Goal: Task Accomplishment & Management: Manage account settings

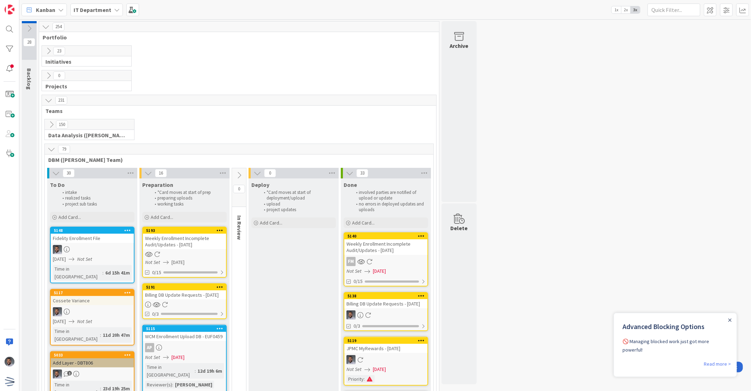
click at [186, 300] on div "Billing DB Update Requests - [DATE]" at bounding box center [184, 295] width 83 height 9
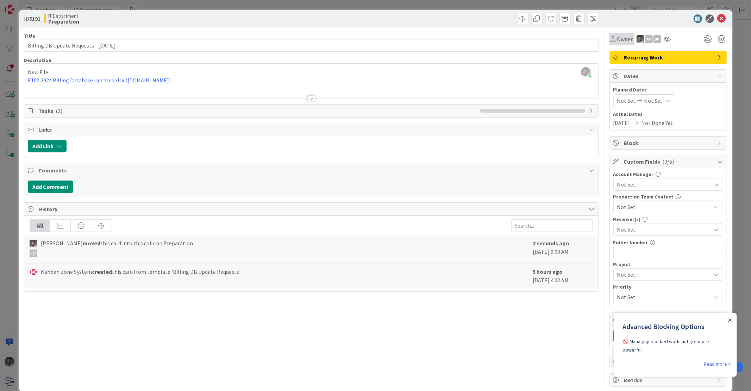
click at [617, 40] on span "Owner" at bounding box center [625, 39] width 16 height 8
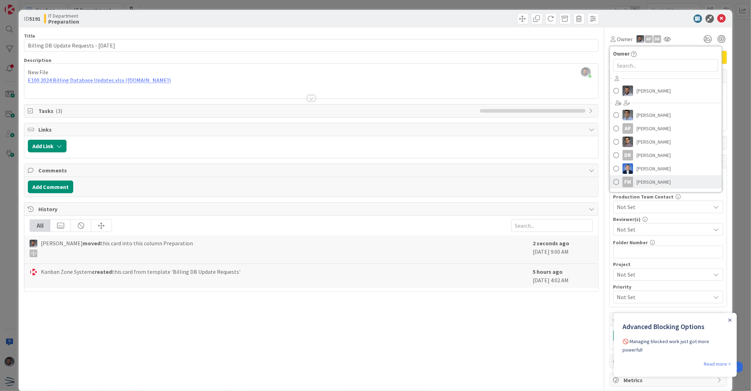
click at [643, 177] on span "[PERSON_NAME]" at bounding box center [654, 182] width 34 height 11
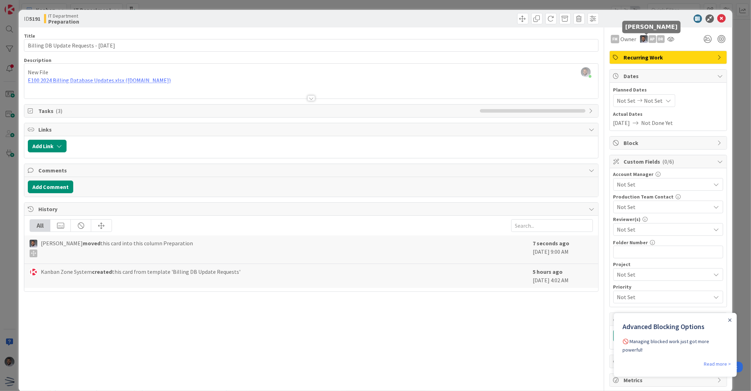
click at [649, 39] on div "AP" at bounding box center [653, 39] width 8 height 8
click at [635, 52] on link "Remove" at bounding box center [629, 52] width 56 height 11
click at [649, 37] on div "DR" at bounding box center [653, 39] width 8 height 8
click at [635, 50] on link "Remove" at bounding box center [629, 52] width 56 height 11
click at [732, 36] on div "ID 5191 IT Department Preparation Title 39 / 128 Billing DB Update Requests - […" at bounding box center [375, 195] width 751 height 391
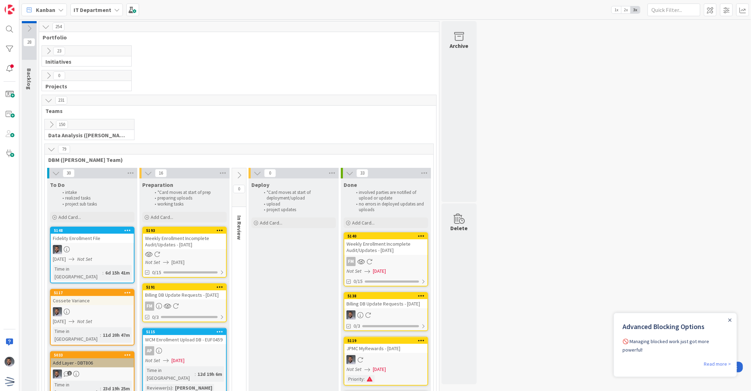
click at [179, 248] on div "Weekly Enrollment Incomplete Audit/Updates - [DATE]" at bounding box center [184, 241] width 83 height 15
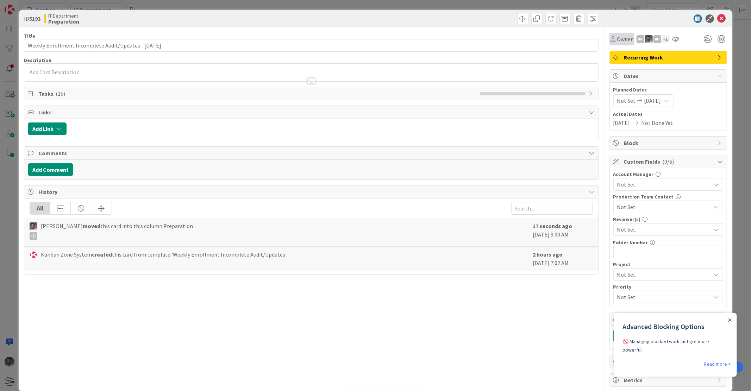
click at [618, 39] on span "Owner" at bounding box center [625, 39] width 16 height 8
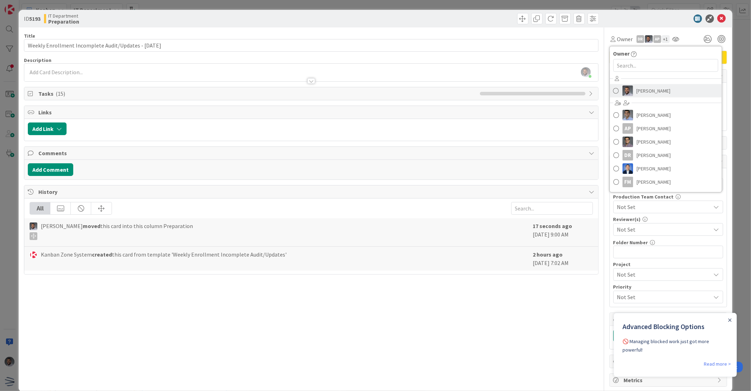
click at [626, 91] on img at bounding box center [628, 91] width 11 height 11
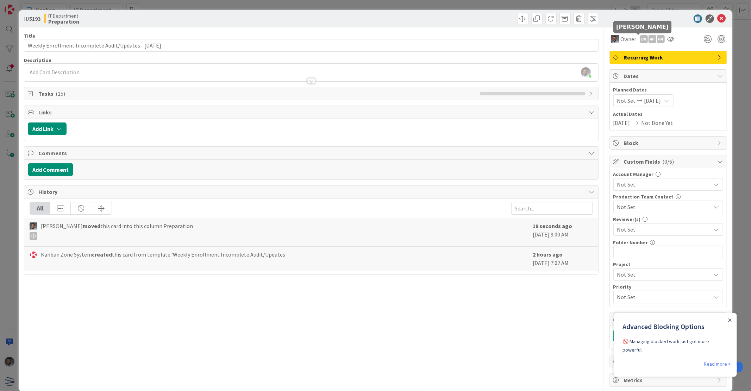
click at [640, 40] on div "DR" at bounding box center [644, 39] width 8 height 8
click at [624, 54] on link "Remove" at bounding box center [620, 52] width 56 height 11
click at [640, 41] on div "AP" at bounding box center [644, 39] width 8 height 8
click at [623, 51] on link "Remove" at bounding box center [620, 52] width 56 height 11
click at [640, 39] on div "FM" at bounding box center [644, 39] width 8 height 8
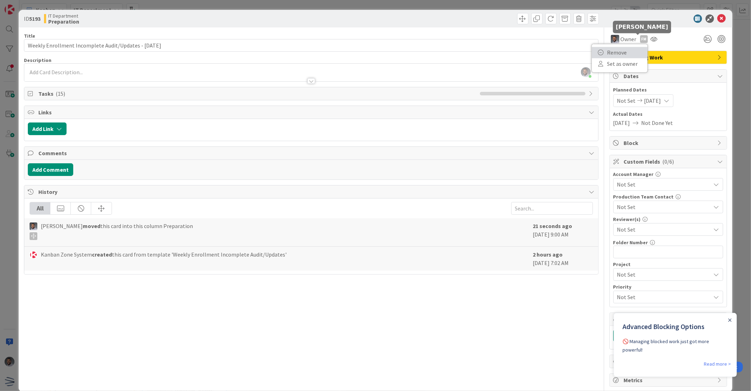
click at [625, 51] on link "Remove" at bounding box center [620, 52] width 56 height 11
click at [719, 19] on icon at bounding box center [722, 18] width 8 height 8
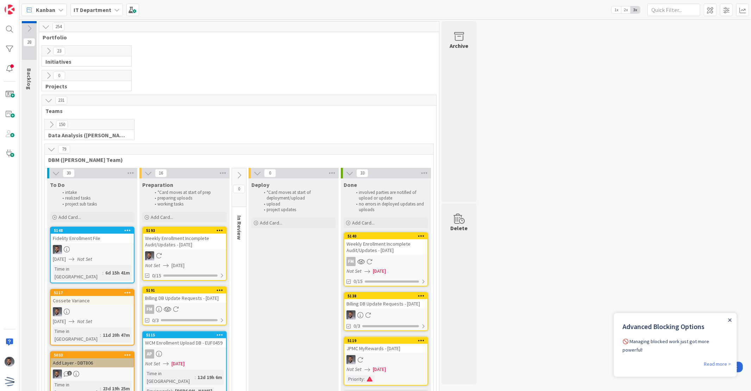
click at [728, 319] on icon "Close Announcement" at bounding box center [730, 320] width 4 height 4
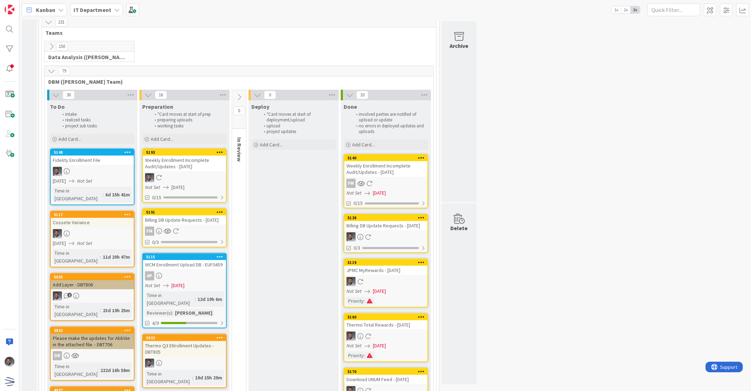
scroll to position [156, 0]
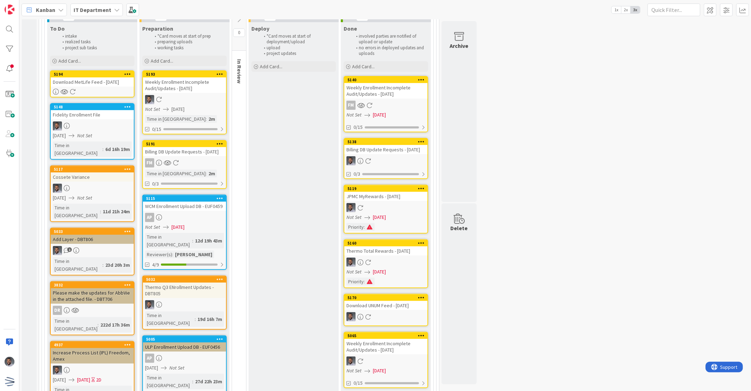
click at [83, 86] on div "Download MetLife Feed - [DATE]" at bounding box center [92, 81] width 83 height 9
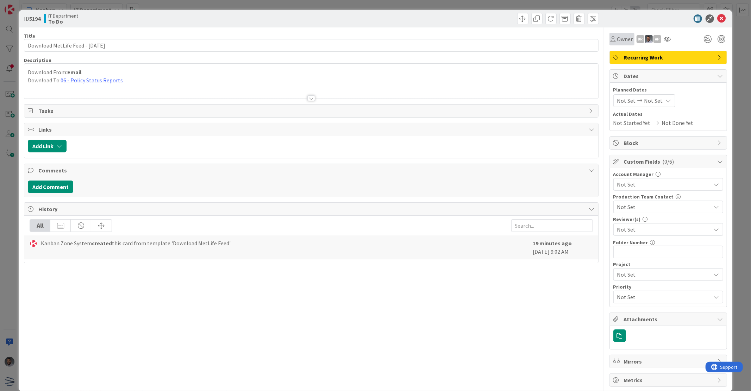
click at [617, 43] on span "Owner" at bounding box center [625, 39] width 16 height 8
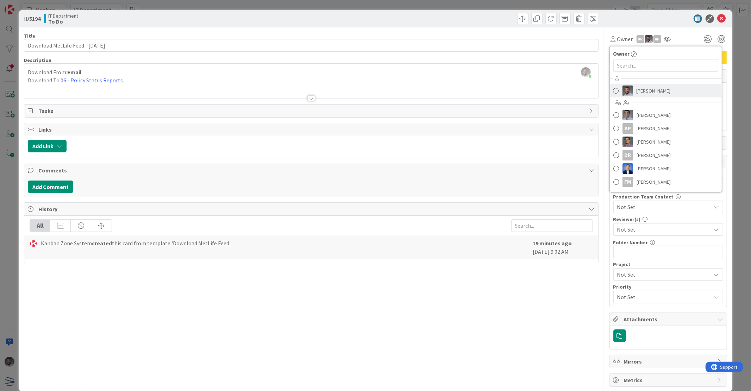
click at [623, 95] on img at bounding box center [628, 91] width 11 height 11
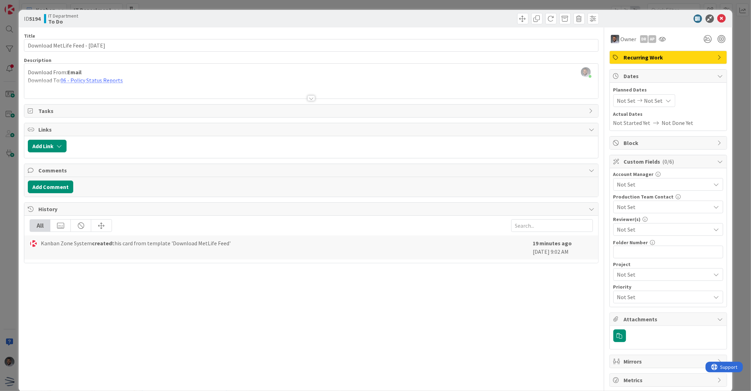
click at [718, 19] on icon at bounding box center [722, 18] width 8 height 8
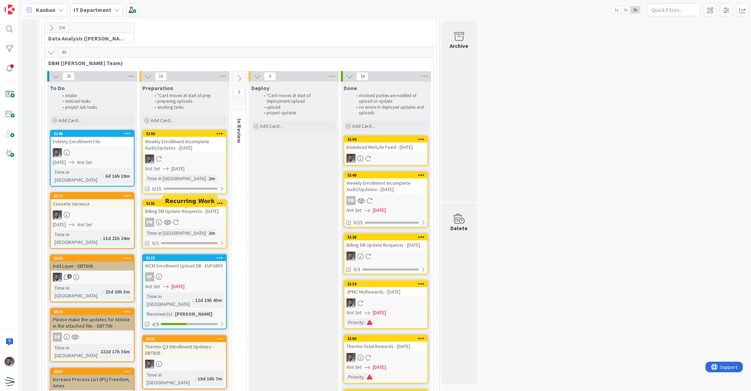
scroll to position [19, 0]
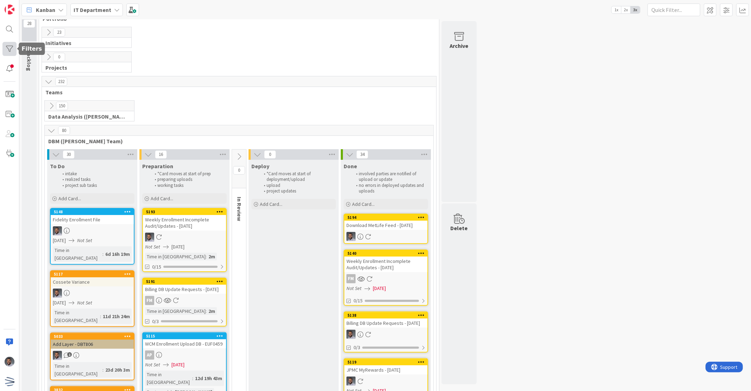
click at [6, 44] on div at bounding box center [9, 49] width 14 height 14
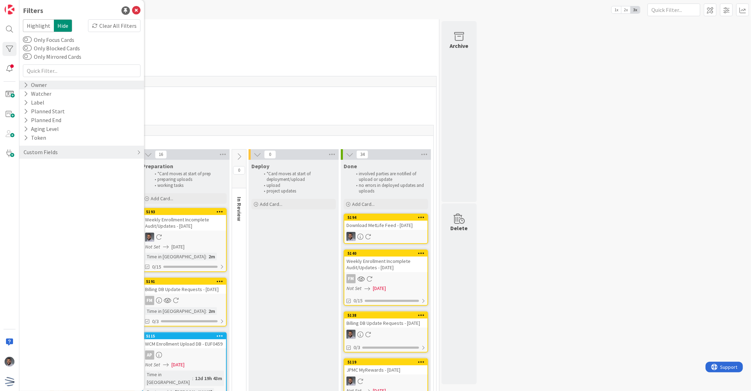
click at [27, 85] on icon at bounding box center [26, 85] width 5 height 6
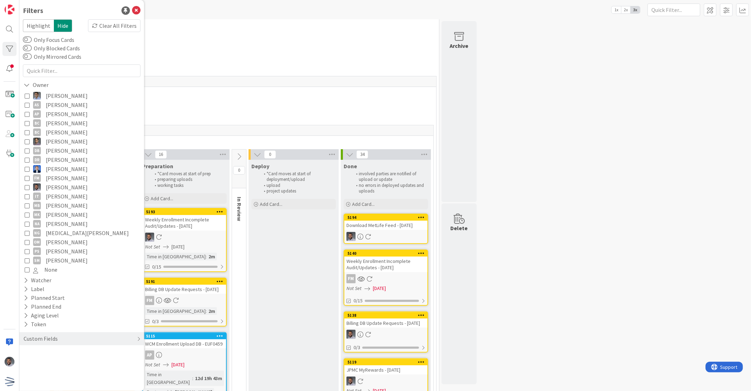
click at [29, 187] on icon at bounding box center [27, 187] width 5 height 5
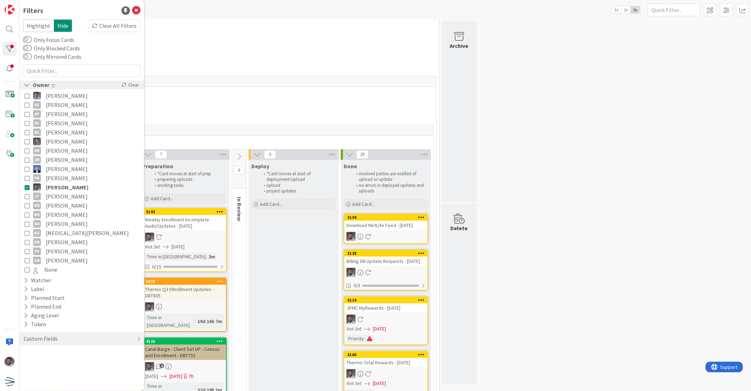
click at [27, 85] on icon at bounding box center [27, 85] width 6 height 6
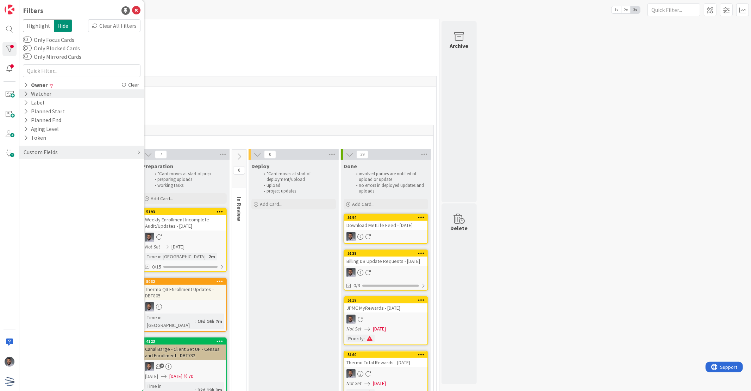
click at [26, 94] on icon at bounding box center [26, 94] width 5 height 6
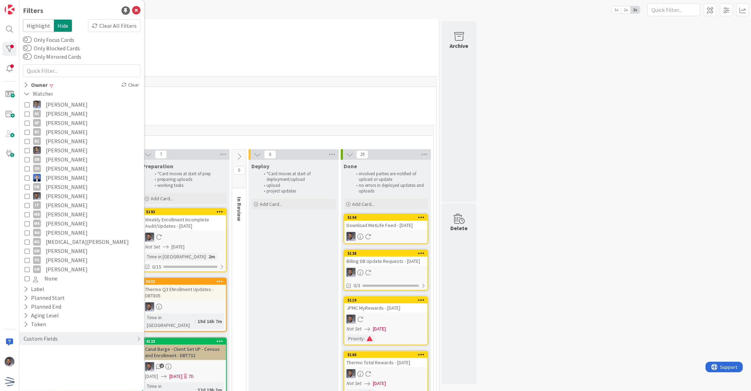
click at [26, 194] on icon at bounding box center [27, 196] width 5 height 5
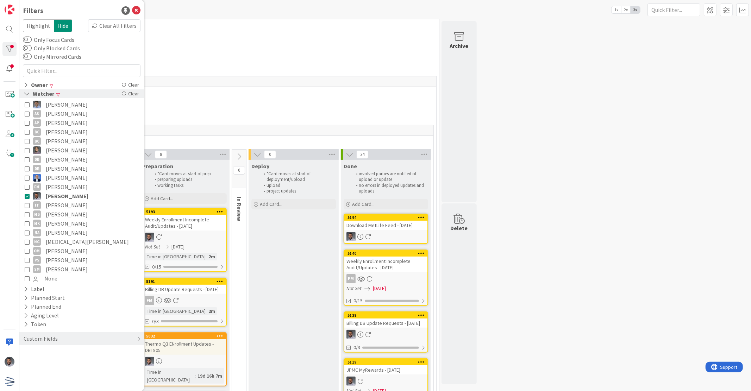
click at [26, 94] on icon at bounding box center [27, 94] width 6 height 6
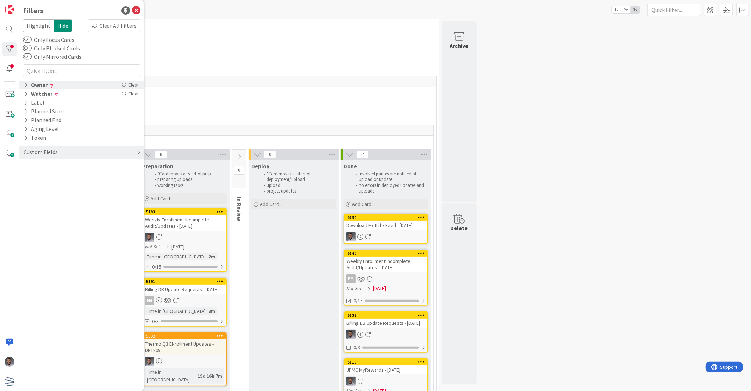
click at [27, 85] on icon at bounding box center [26, 85] width 5 height 6
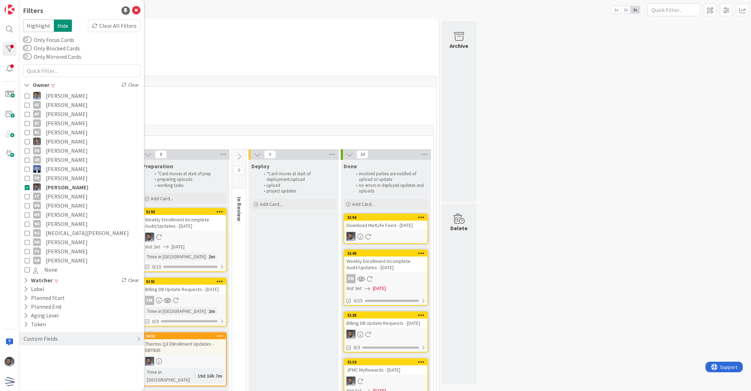
click at [26, 268] on icon at bounding box center [27, 269] width 5 height 5
click at [136, 10] on icon at bounding box center [136, 10] width 8 height 8
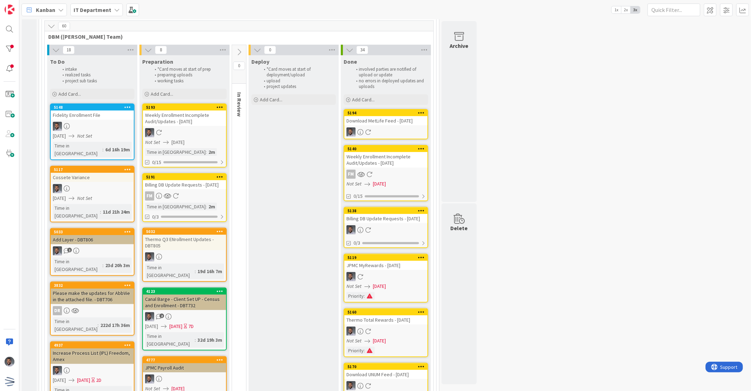
scroll to position [71, 0]
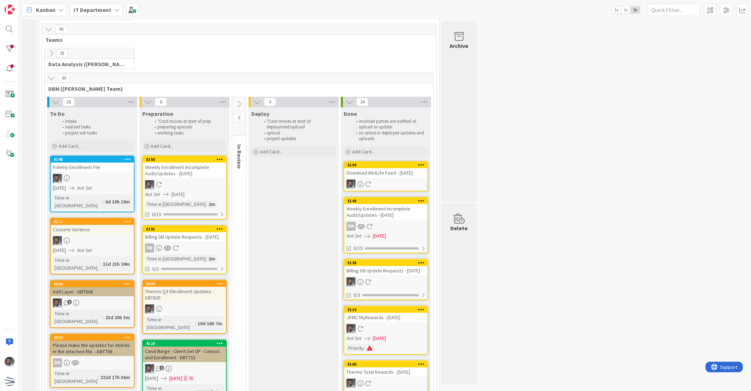
click at [109, 176] on div at bounding box center [92, 178] width 83 height 9
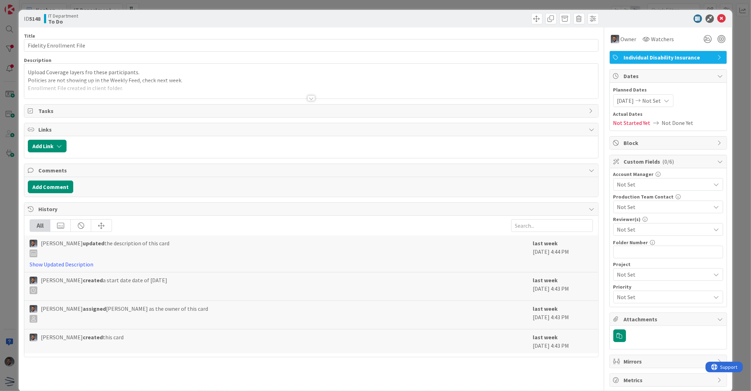
click at [309, 98] on div at bounding box center [312, 98] width 8 height 6
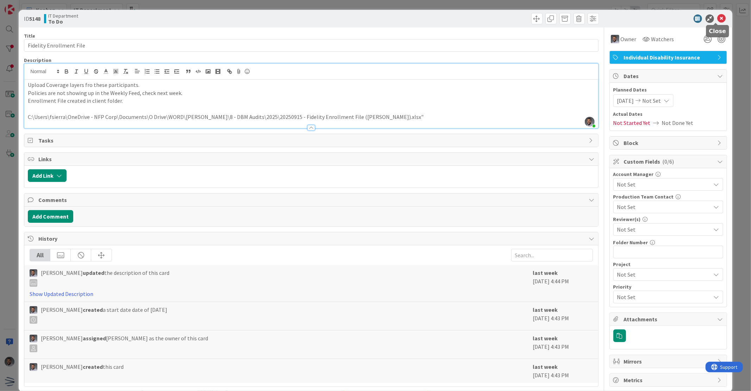
click at [718, 19] on icon at bounding box center [722, 18] width 8 height 8
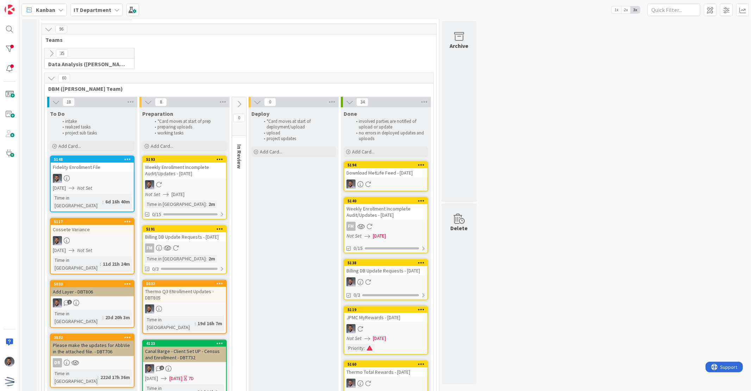
click at [103, 236] on div at bounding box center [92, 240] width 83 height 9
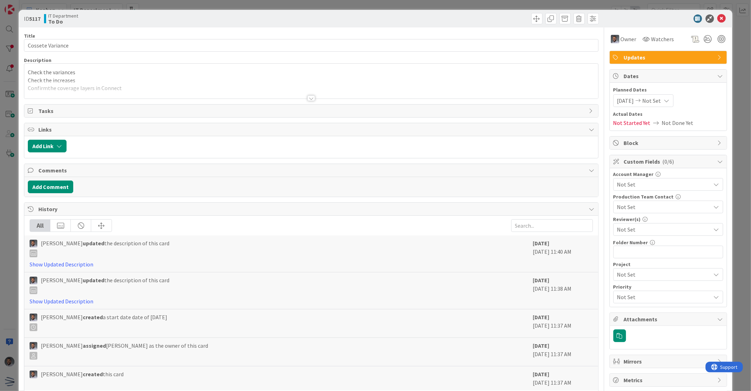
click at [308, 98] on div at bounding box center [312, 98] width 8 height 6
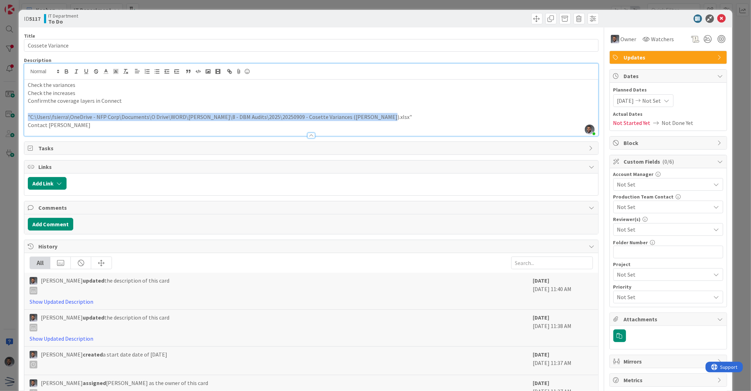
drag, startPoint x: 364, startPoint y: 116, endPoint x: 28, endPoint y: 118, distance: 335.3
click at [28, 118] on p ""C:\Users\fsierra\OneDrive - NFP Corp\Documents\O Drive\WORD\[PERSON_NAME]\8 - …" at bounding box center [311, 117] width 567 height 8
